Goal: Share content

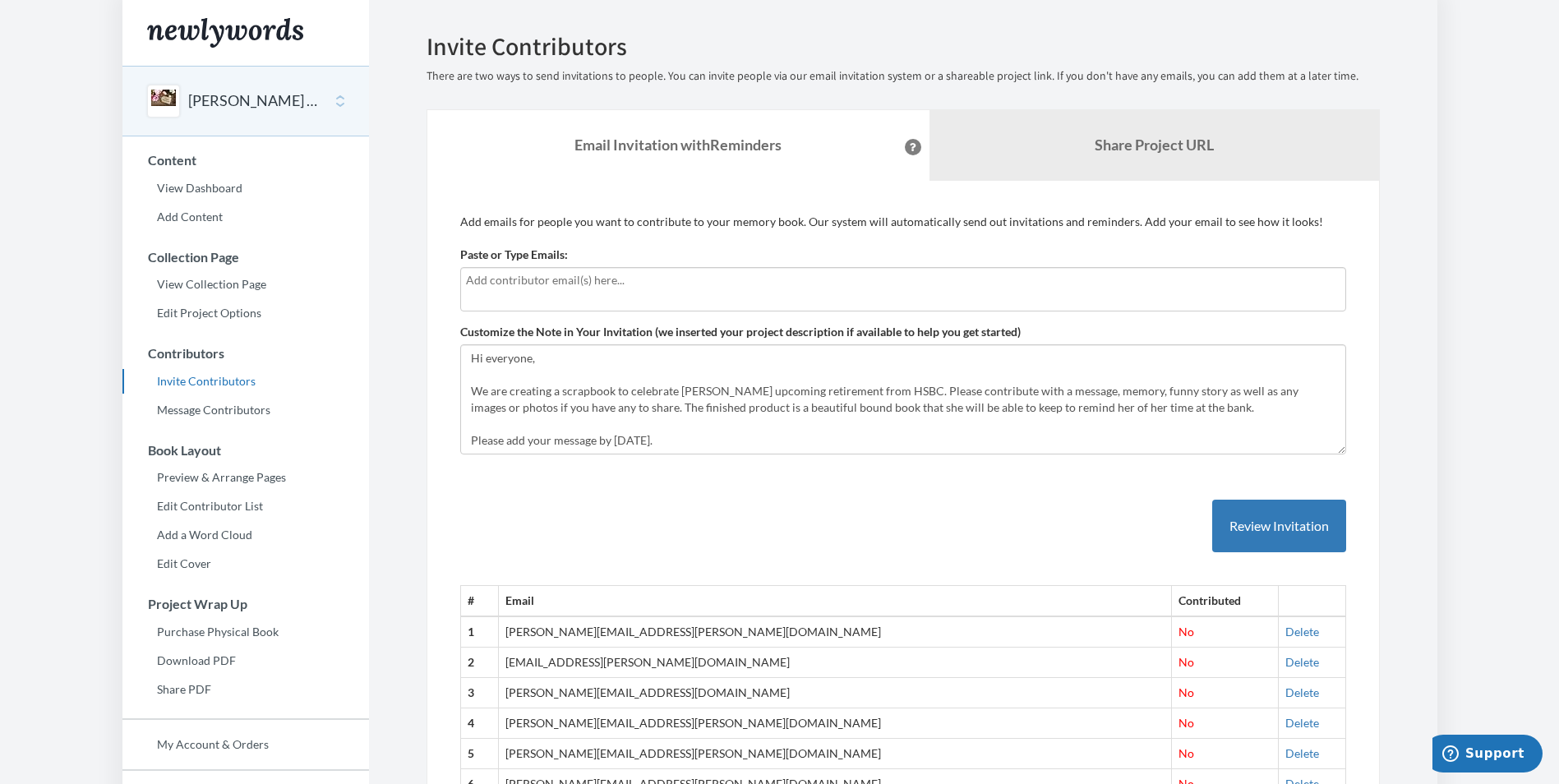
click at [219, 101] on button "[PERSON_NAME] Retirement" at bounding box center [254, 101] width 133 height 22
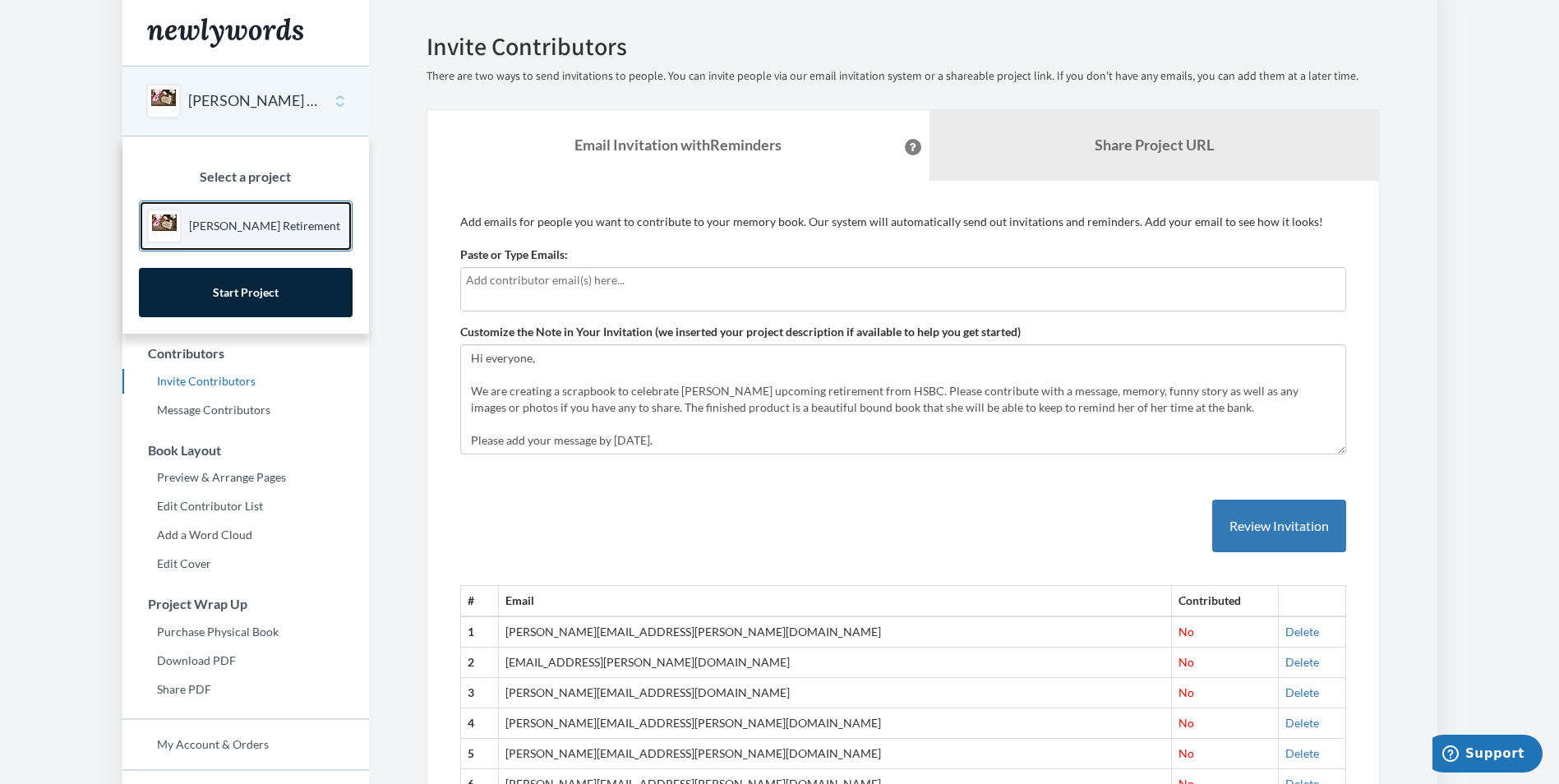
click at [233, 228] on p "[PERSON_NAME] Retirement" at bounding box center [265, 225] width 151 height 16
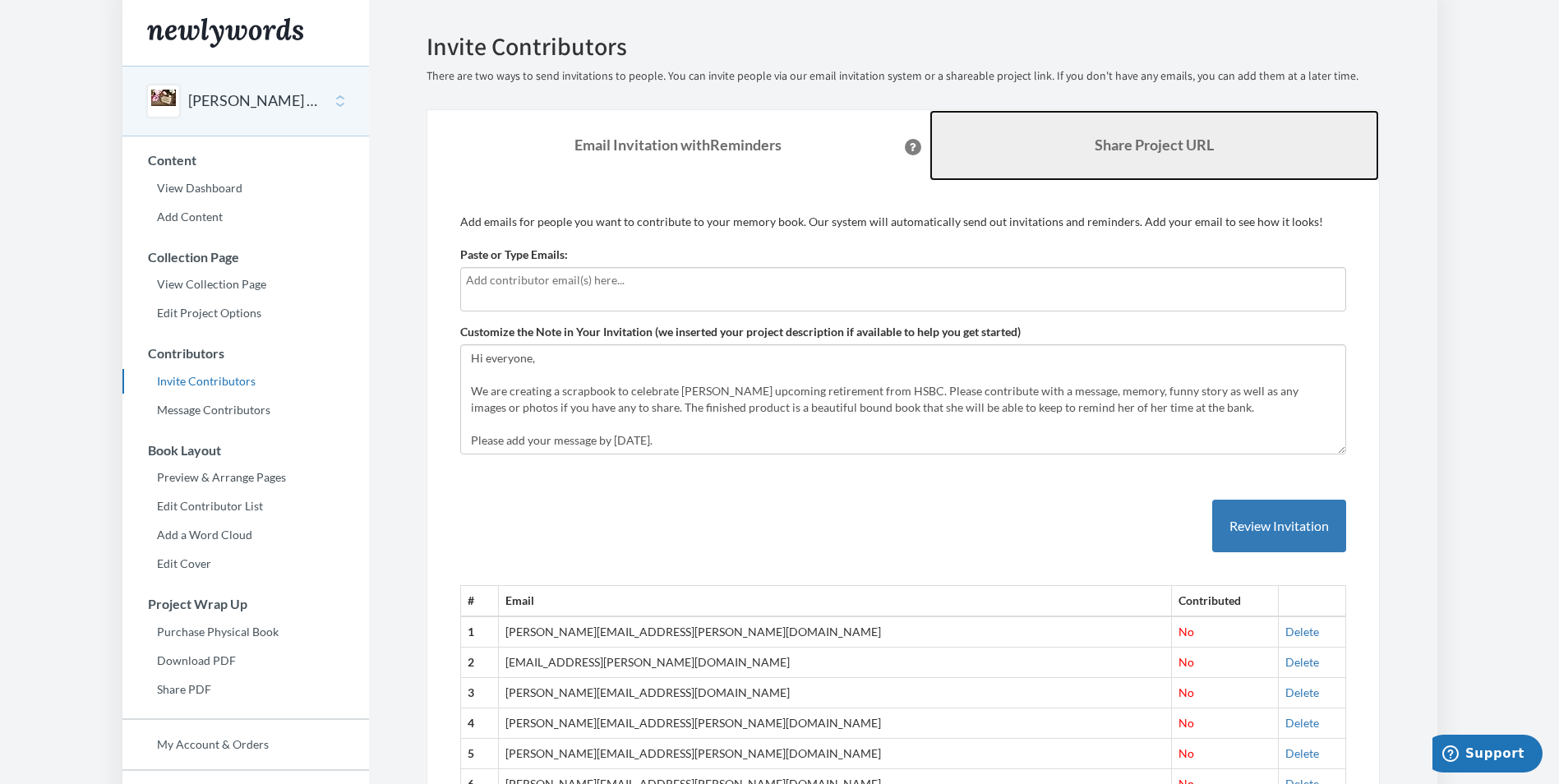
click at [1114, 146] on b "Share Project URL" at bounding box center [1154, 144] width 119 height 18
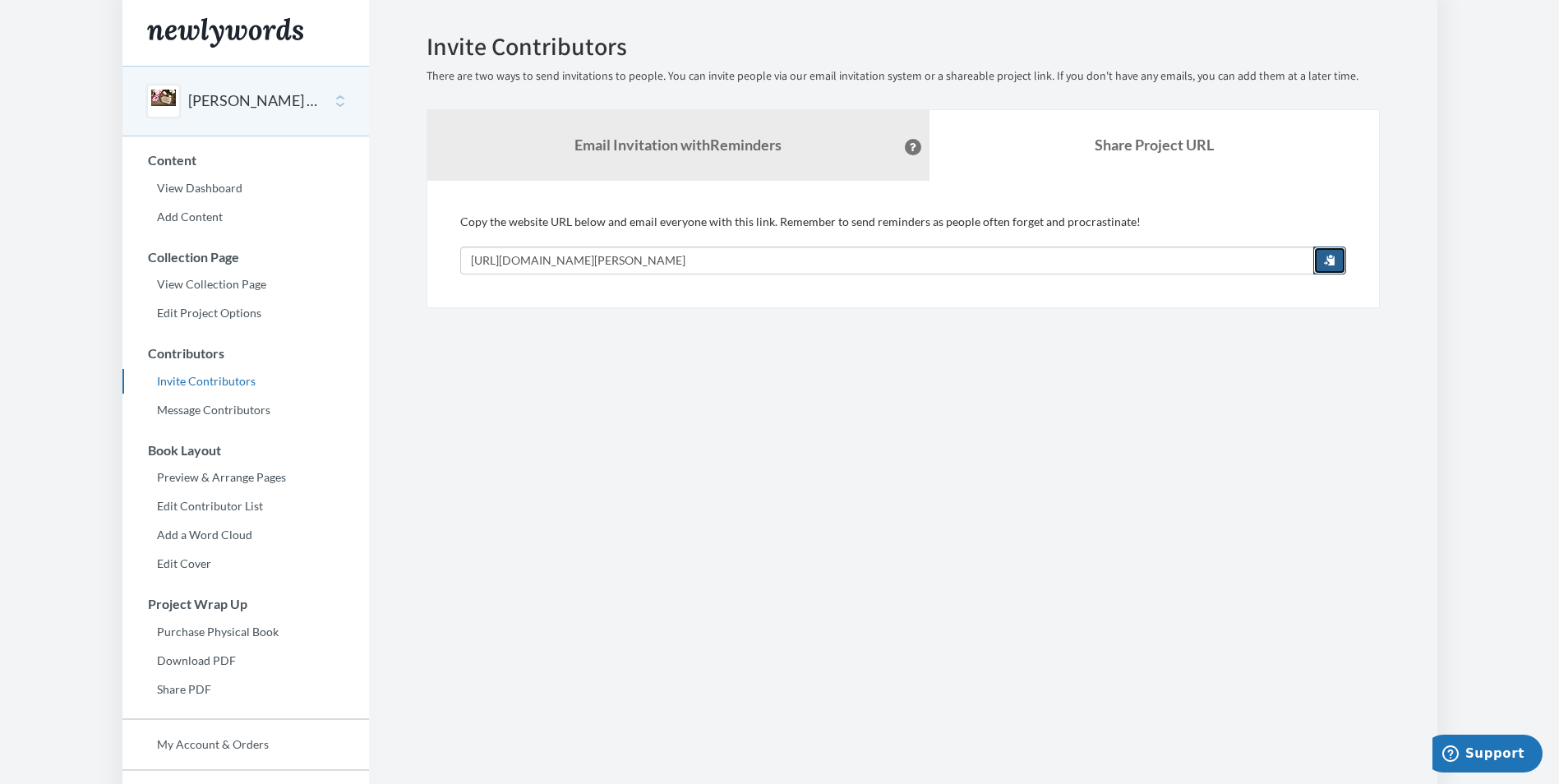
click at [1333, 263] on span "button" at bounding box center [1329, 259] width 11 height 11
click at [591, 355] on section "Emails have been sent! Invite Contributors There are two ways to send invitatio…" at bounding box center [902, 449] width 1068 height 898
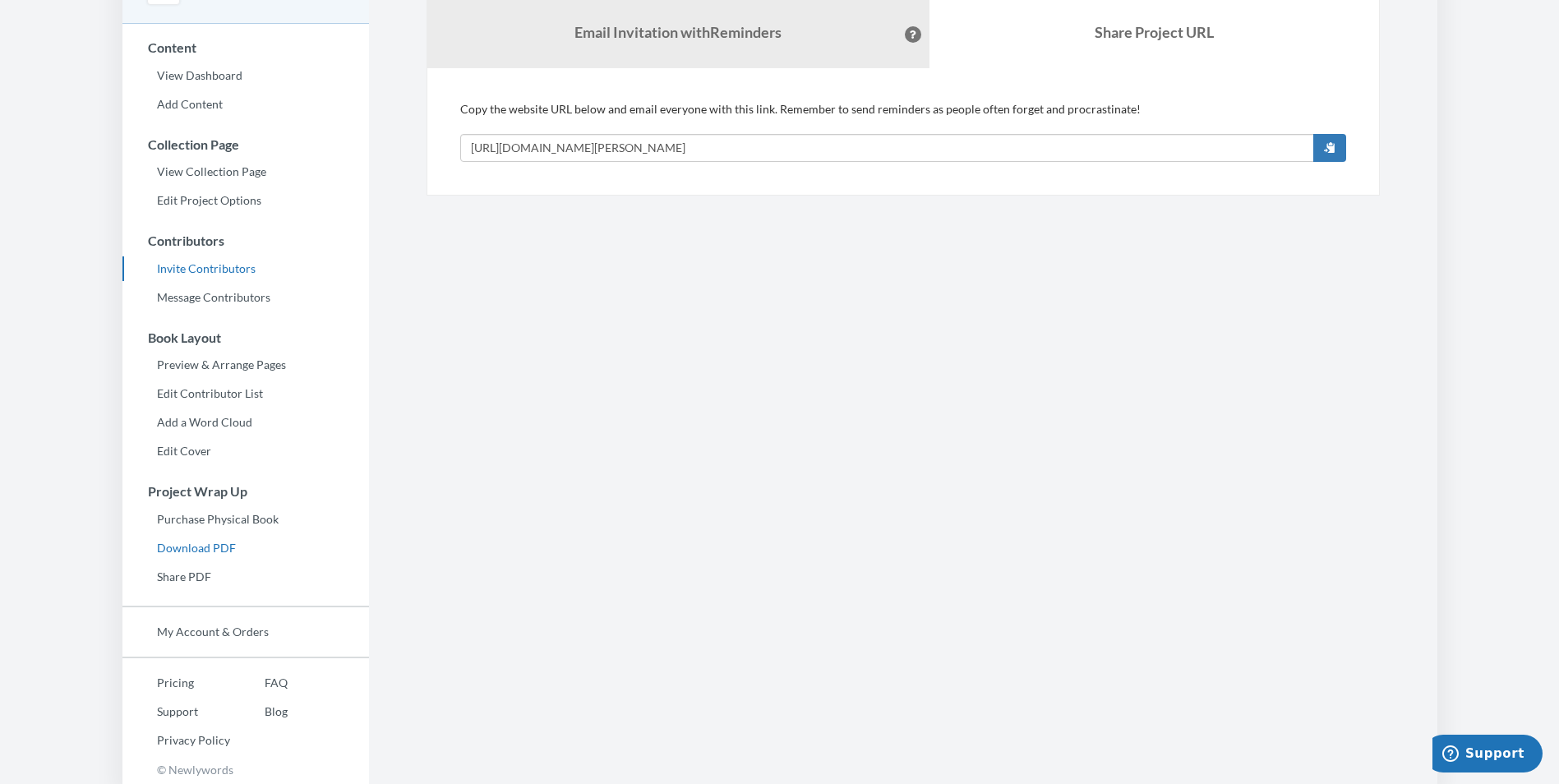
scroll to position [115, 0]
click at [225, 630] on link "My Account & Orders" at bounding box center [246, 629] width 246 height 24
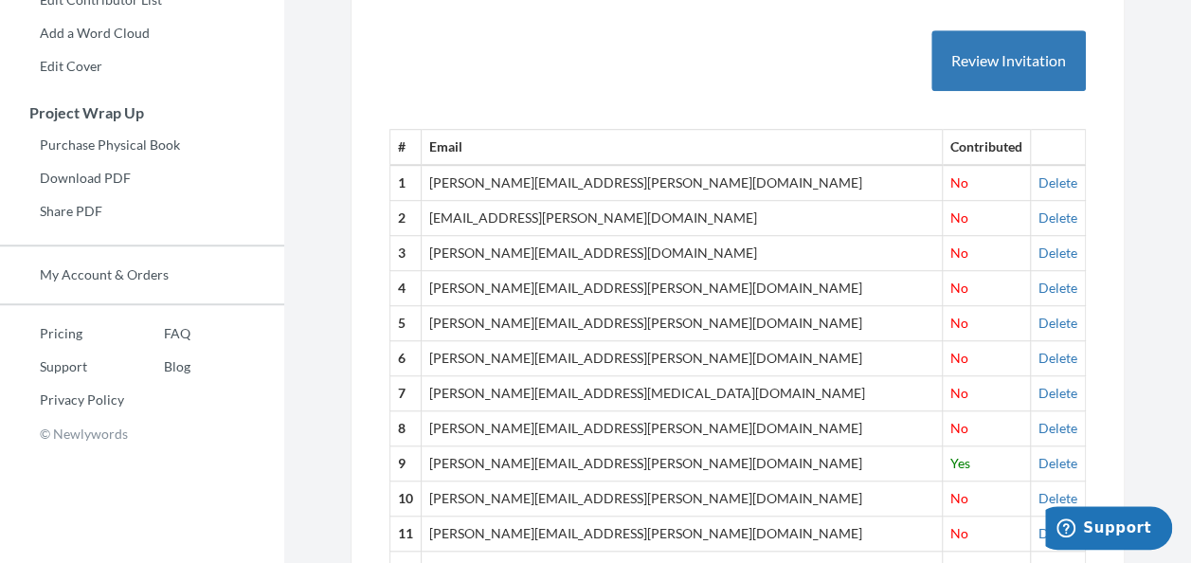
scroll to position [663, 0]
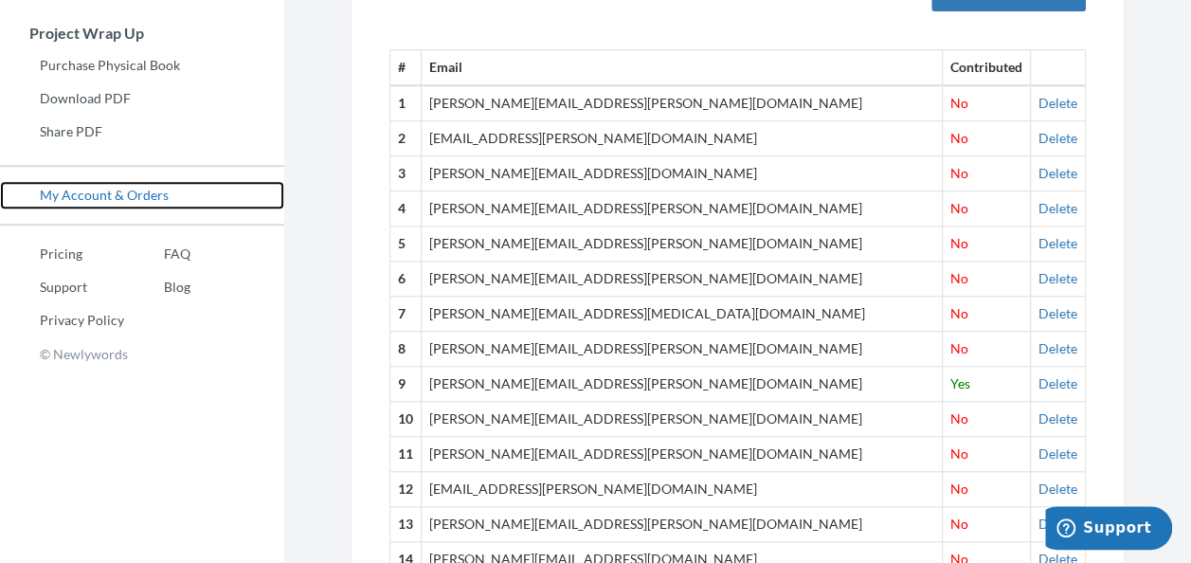
click at [145, 196] on link "My Account & Orders" at bounding box center [142, 195] width 284 height 28
